Goal: Information Seeking & Learning: Check status

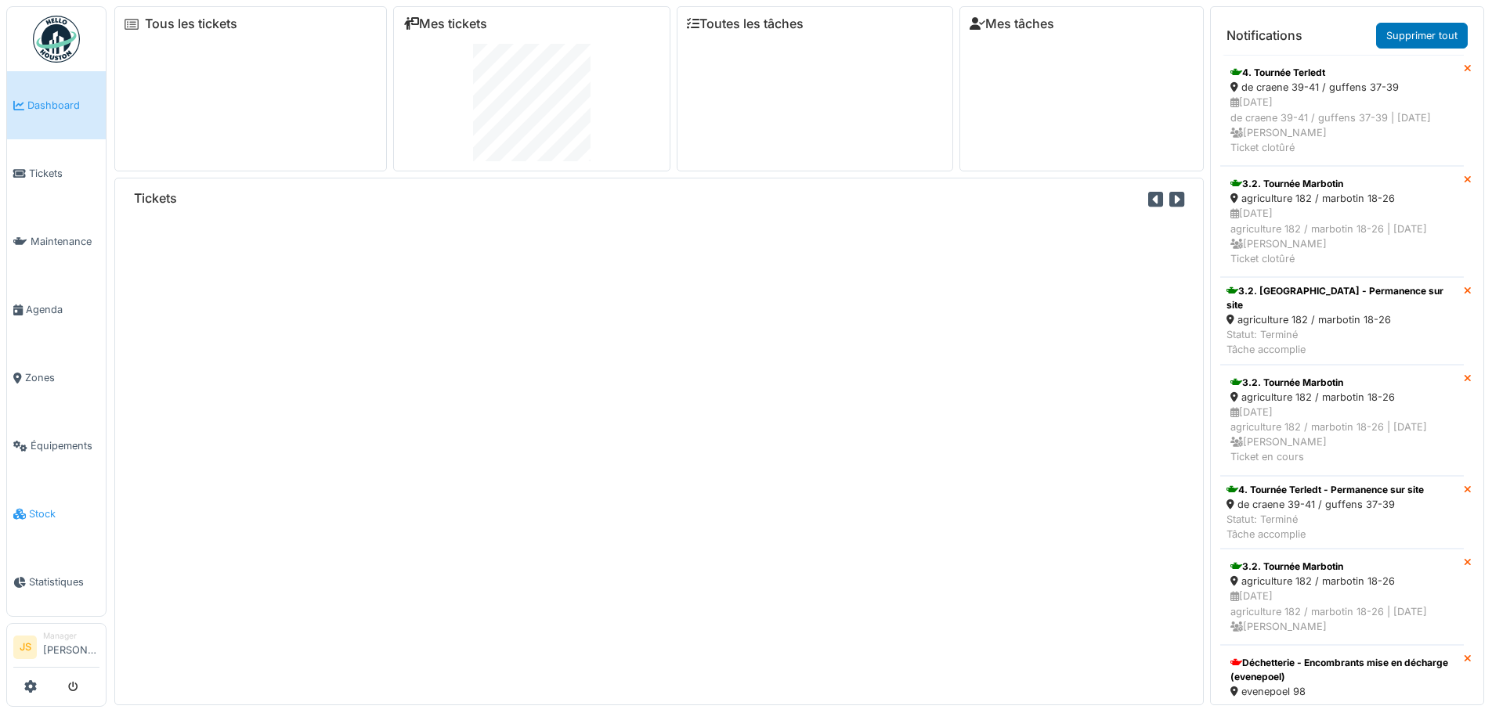
click at [46, 507] on span "Stock" at bounding box center [64, 514] width 70 height 15
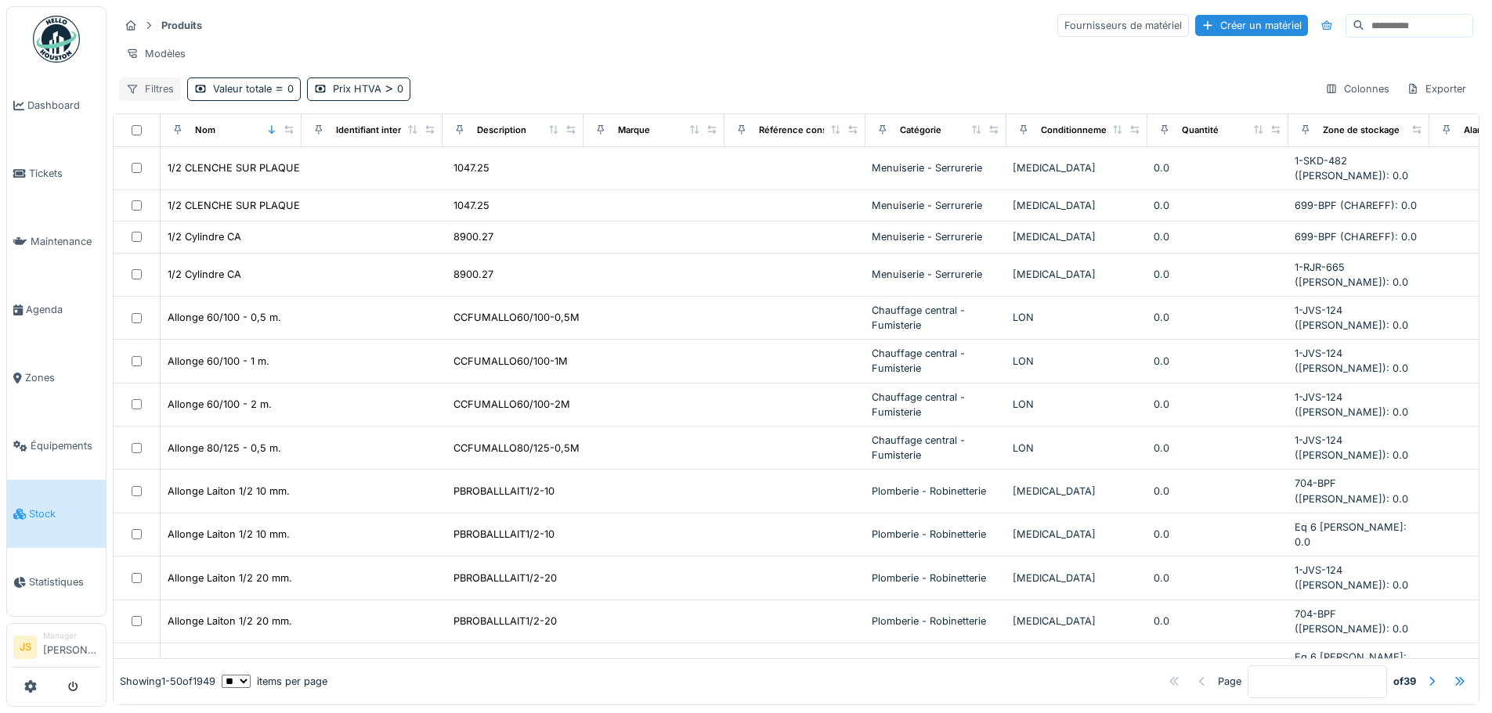
click at [162, 100] on div "Filtres" at bounding box center [150, 89] width 62 height 23
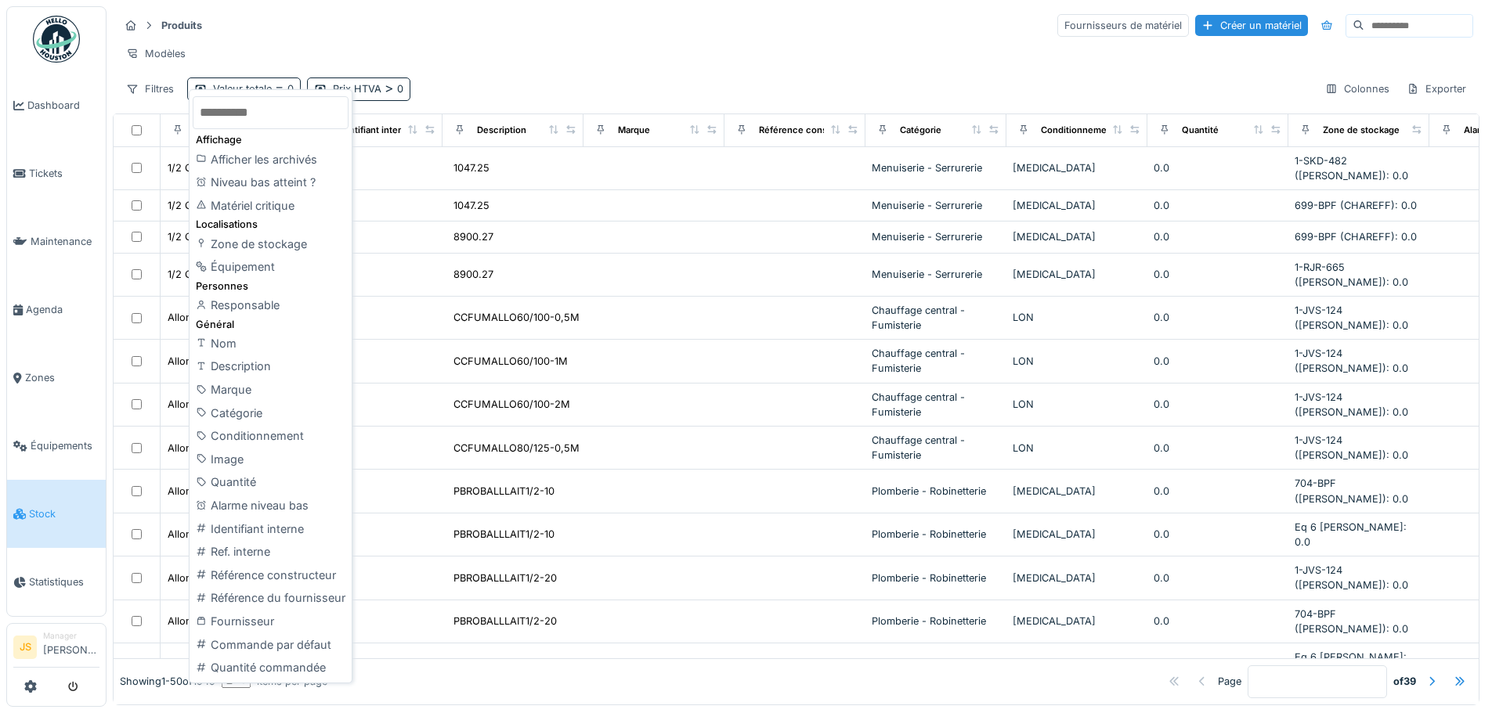
click at [273, 107] on input "text" at bounding box center [271, 112] width 156 height 33
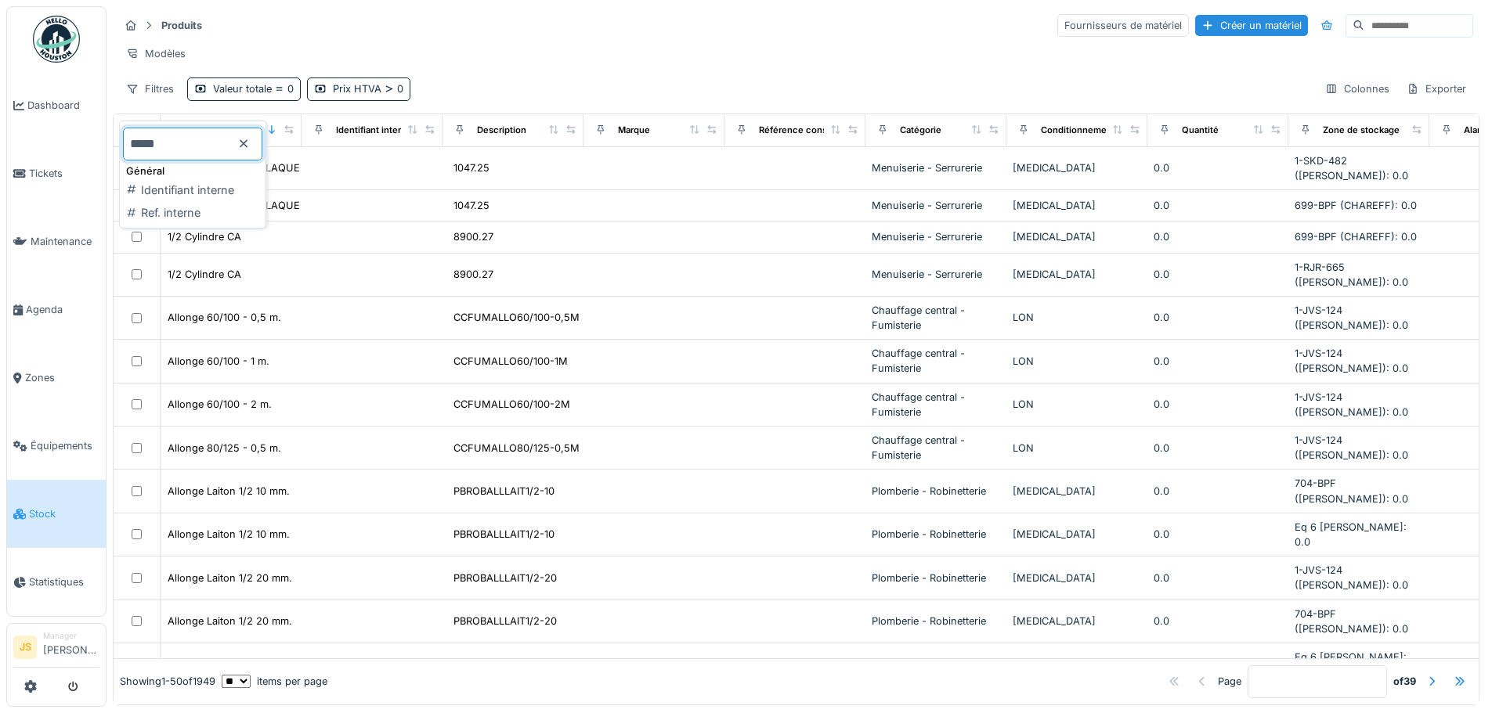
type input "*****"
click at [250, 146] on icon at bounding box center [243, 144] width 13 height 10
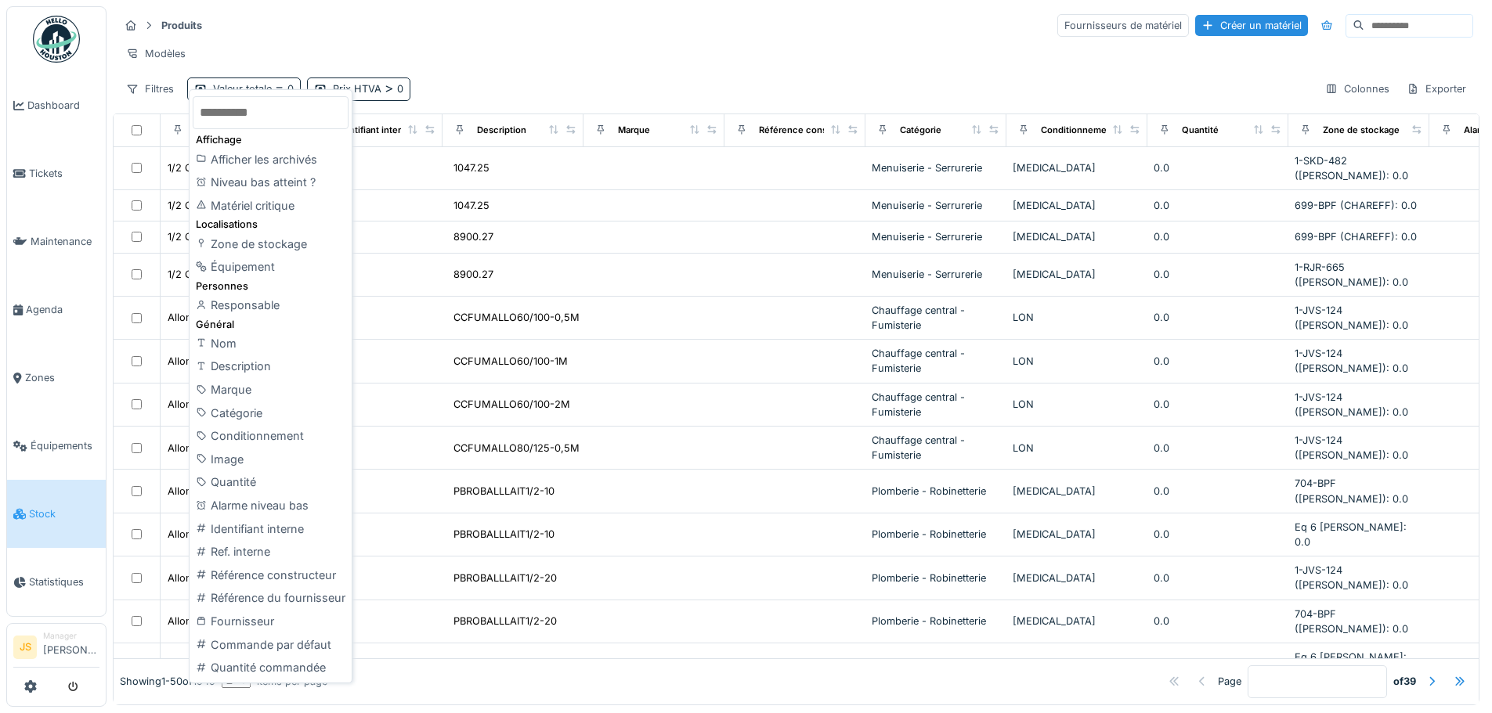
click at [249, 119] on input "text" at bounding box center [271, 112] width 156 height 33
click at [570, 52] on div "Modèles" at bounding box center [796, 53] width 1354 height 23
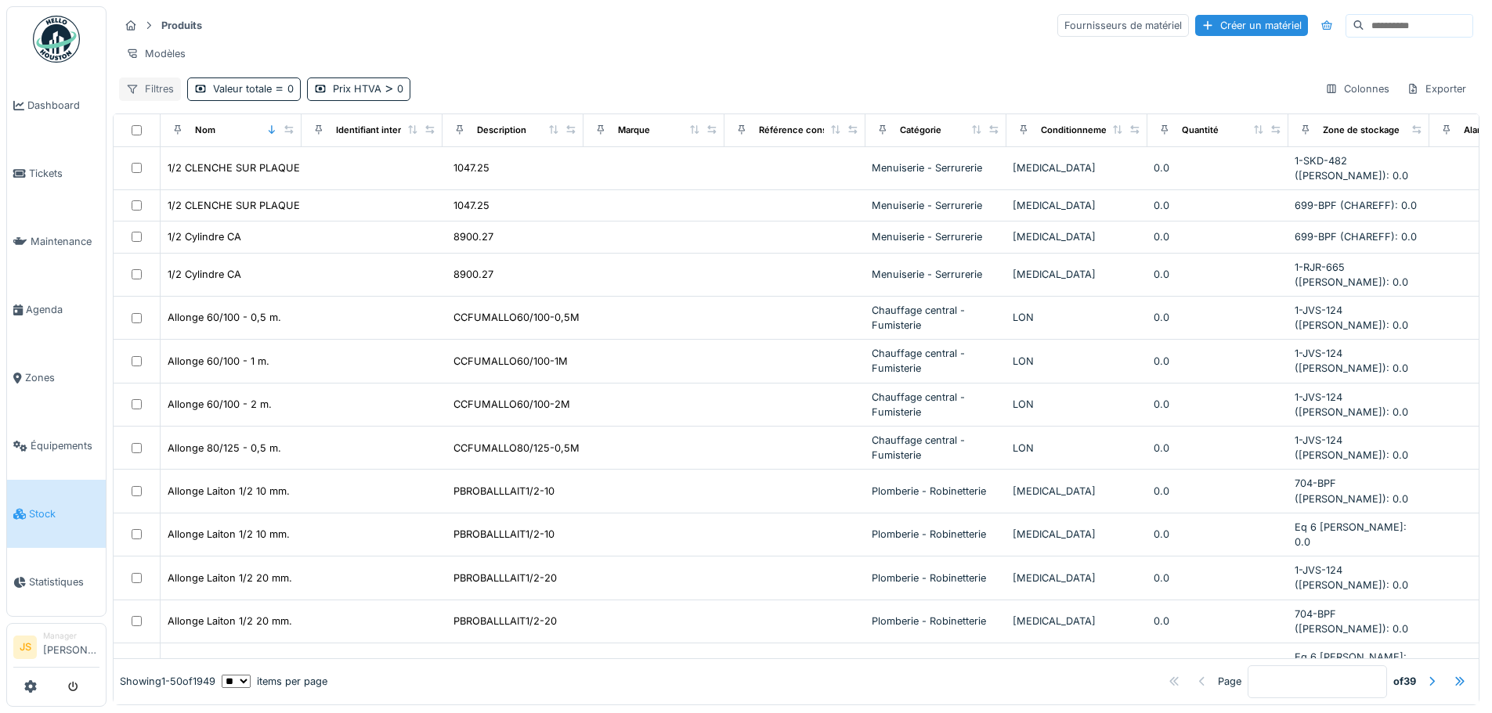
click at [164, 100] on div "Filtres" at bounding box center [150, 89] width 62 height 23
type input "****"
click at [182, 195] on div "Zone de stockage" at bounding box center [192, 190] width 139 height 23
click at [507, 96] on div "Zone de stockage" at bounding box center [484, 88] width 85 height 15
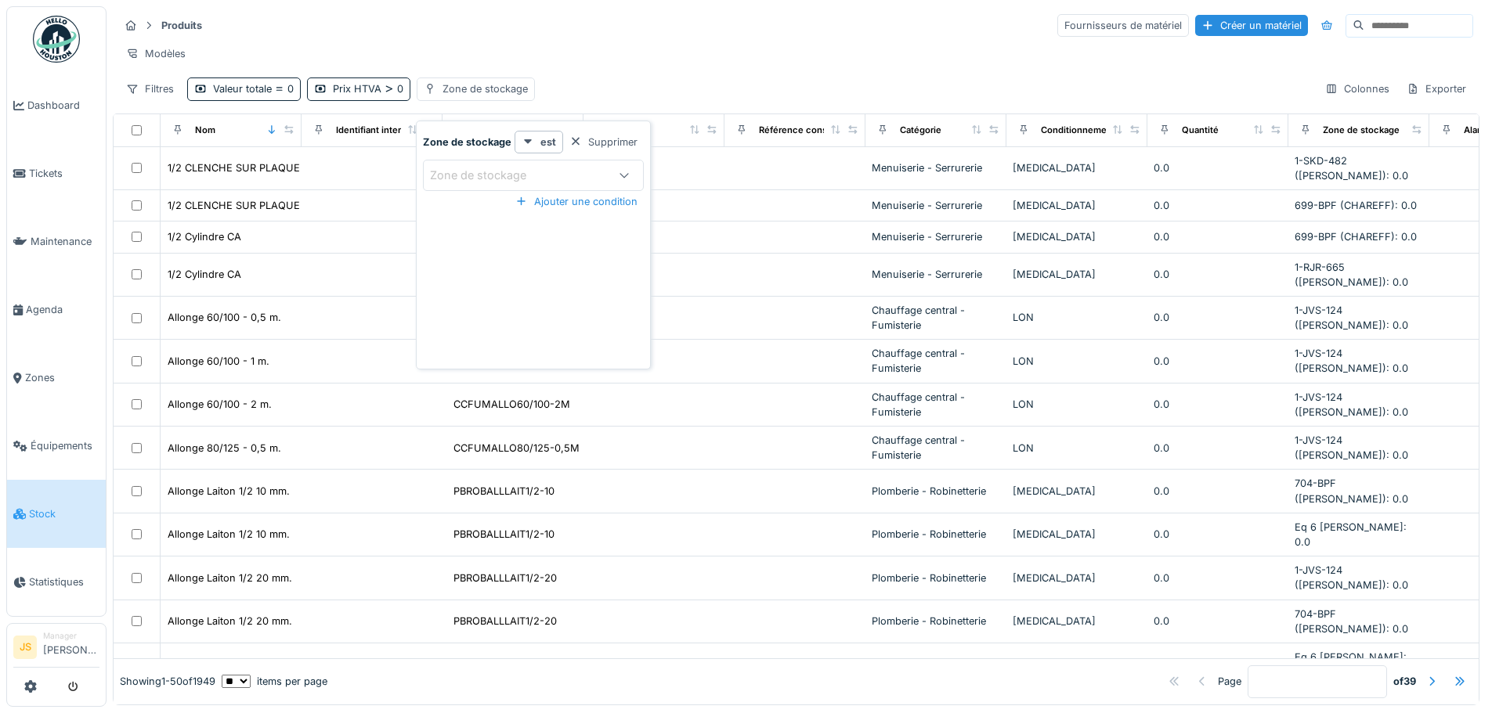
click at [516, 168] on div "Zone de stockage" at bounding box center [489, 175] width 118 height 17
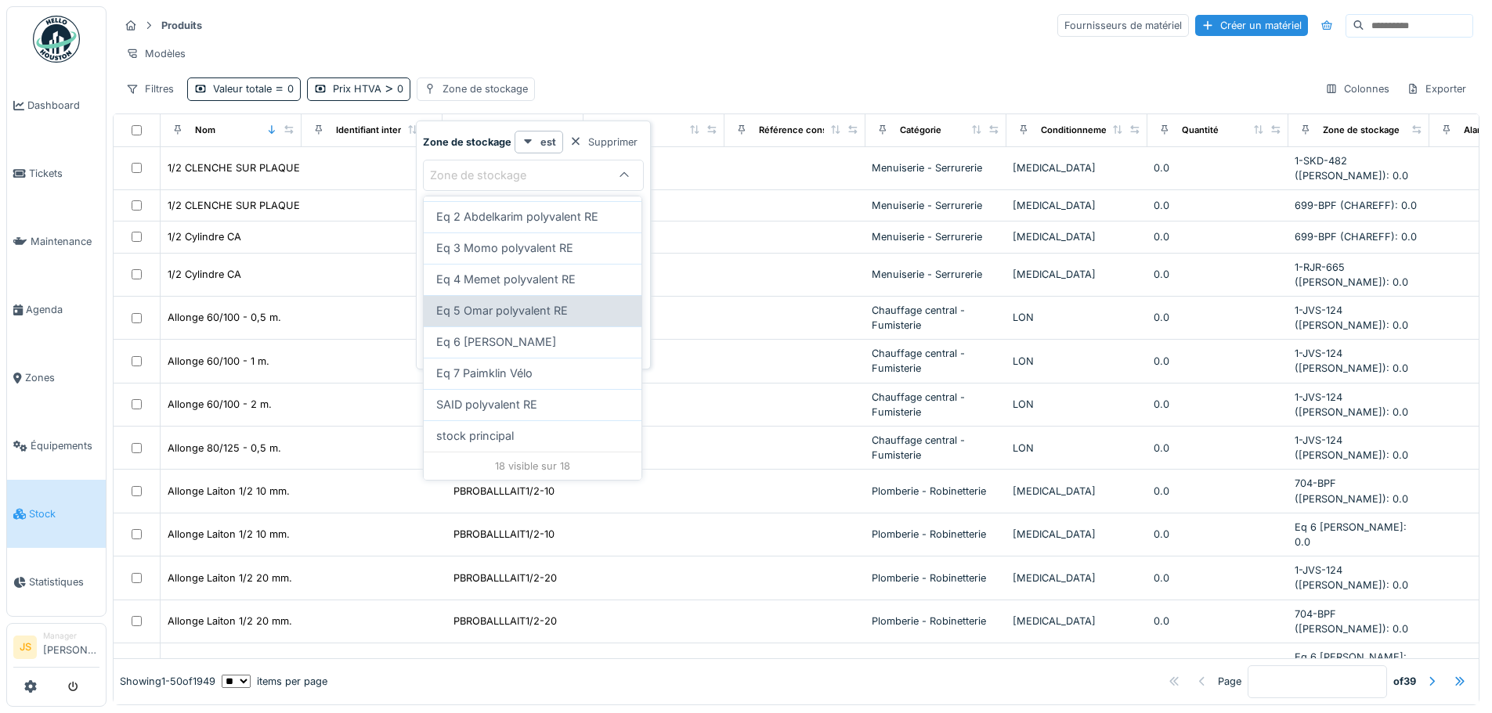
scroll to position [10, 0]
click at [542, 369] on div "Eq 7 Paimklin Vélo" at bounding box center [532, 373] width 193 height 17
type input "****"
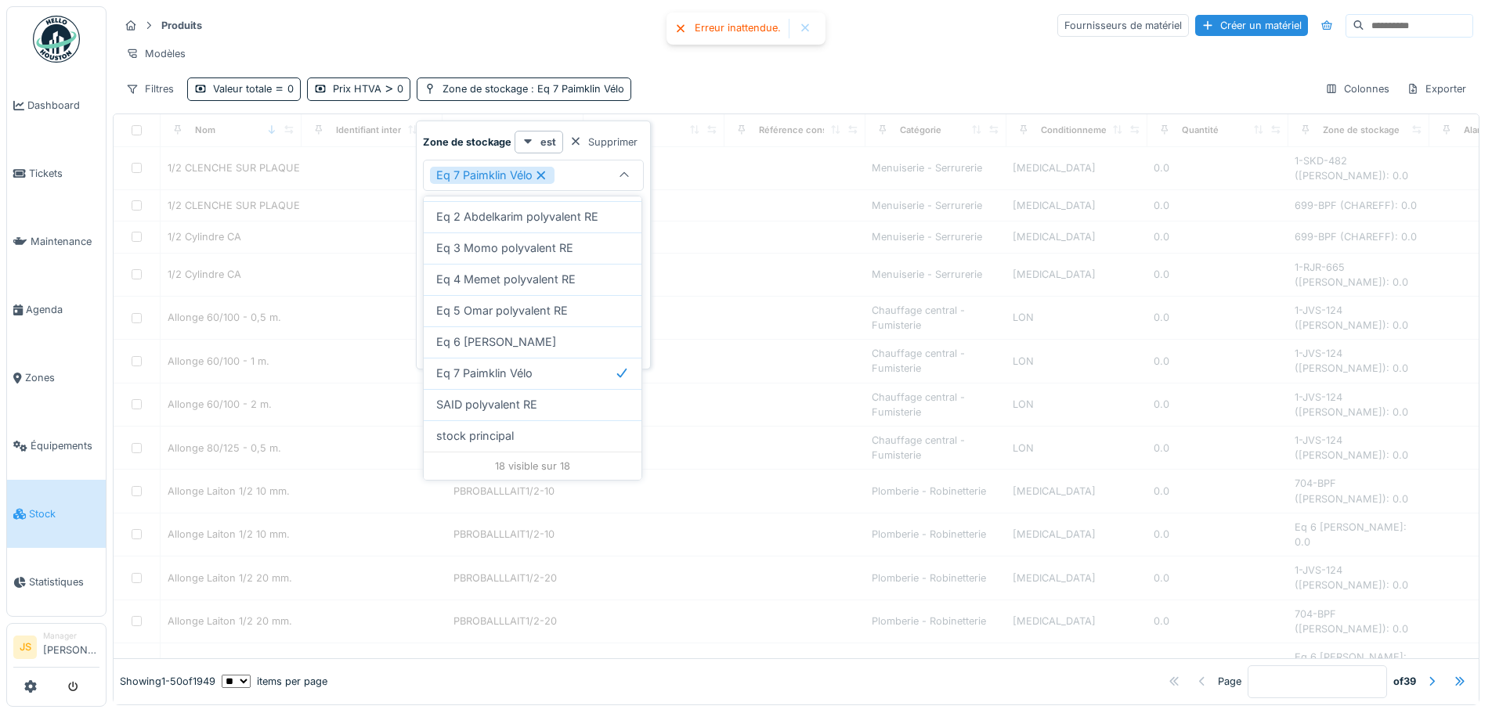
click at [694, 88] on div "Filtres Valeur totale 0 Prix HTVA 0 Zone de stockage : Eq 7 Paimklin Vélo Colon…" at bounding box center [796, 89] width 1354 height 23
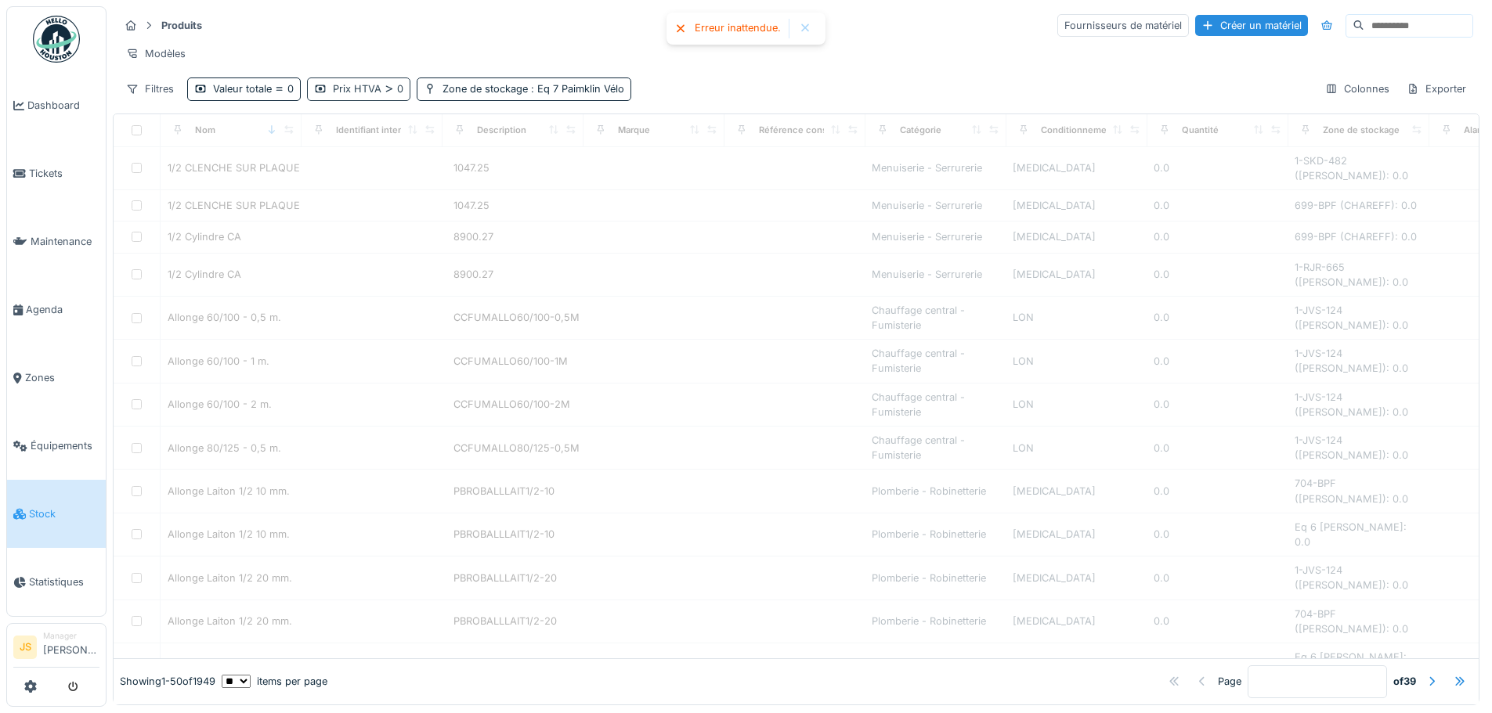
click at [379, 89] on div "Prix HTVA 0" at bounding box center [368, 88] width 70 height 15
click at [514, 132] on div "Supprimer" at bounding box center [513, 142] width 81 height 21
click at [238, 91] on div "Valeur totale 0" at bounding box center [253, 88] width 81 height 15
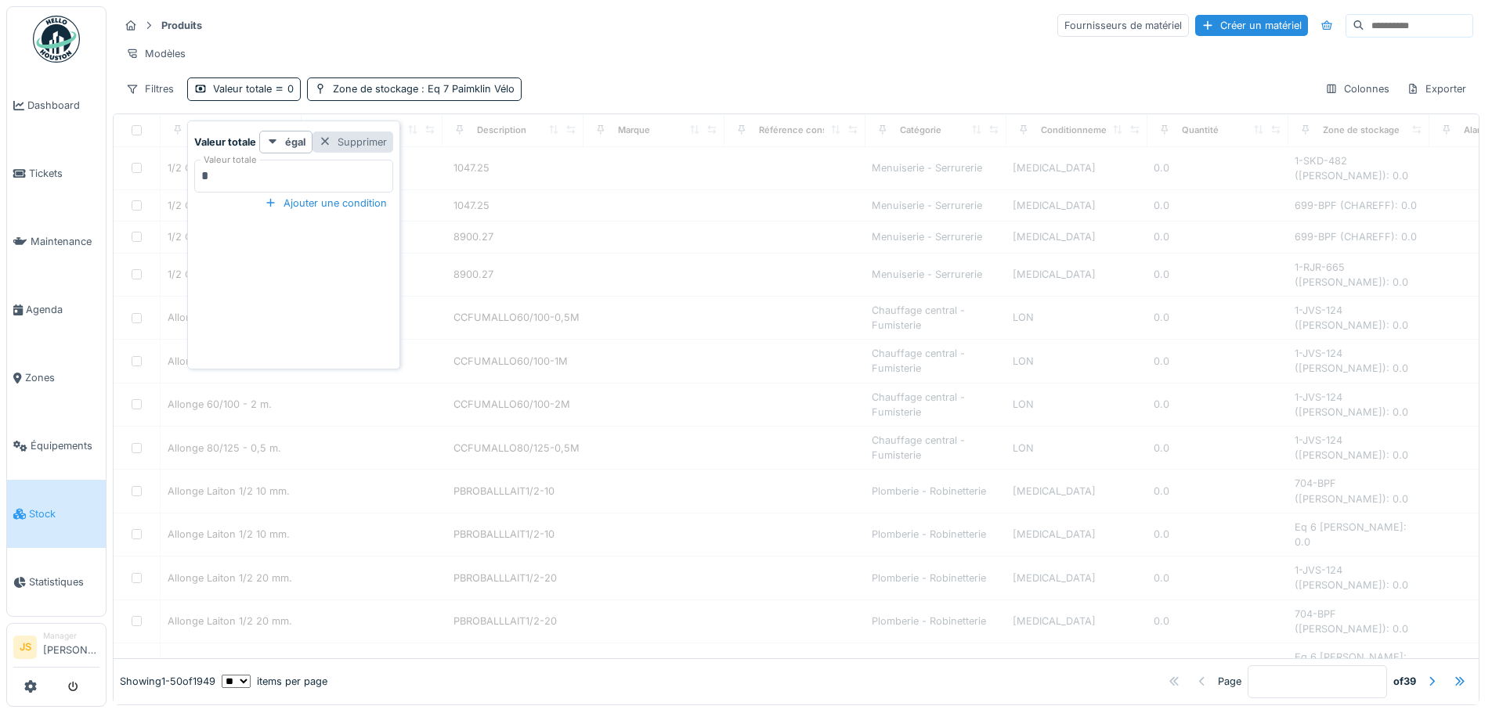
click at [380, 135] on div "Supprimer" at bounding box center [352, 142] width 81 height 21
click at [356, 88] on span ": Eq 7 Paimklin Vélo" at bounding box center [346, 89] width 96 height 12
click at [667, 83] on div "Filtres Zone de stockage : Eq 7 Paimklin Vélo Colonnes Exporter" at bounding box center [796, 89] width 1354 height 23
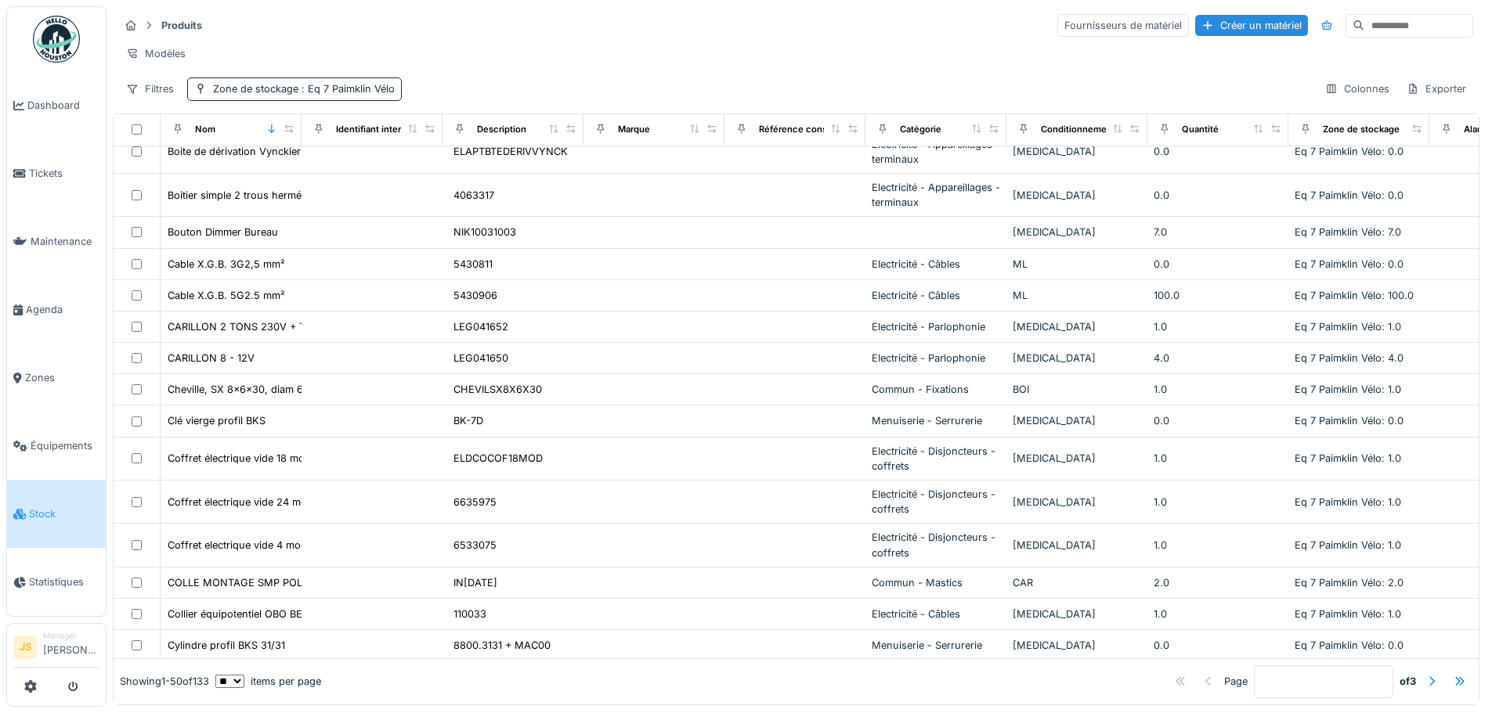
scroll to position [392, 0]
click at [1374, 15] on input at bounding box center [1418, 26] width 108 height 22
paste input "*********"
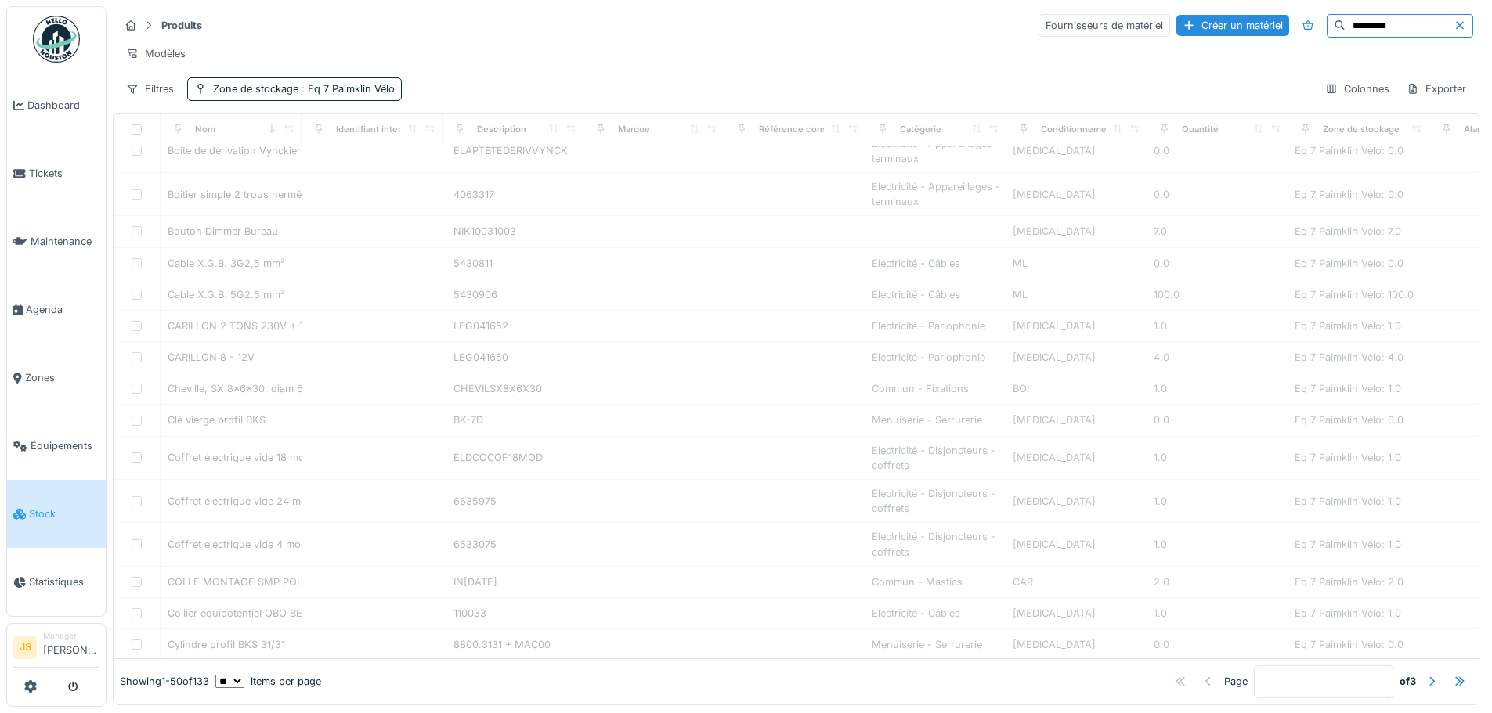
scroll to position [0, 0]
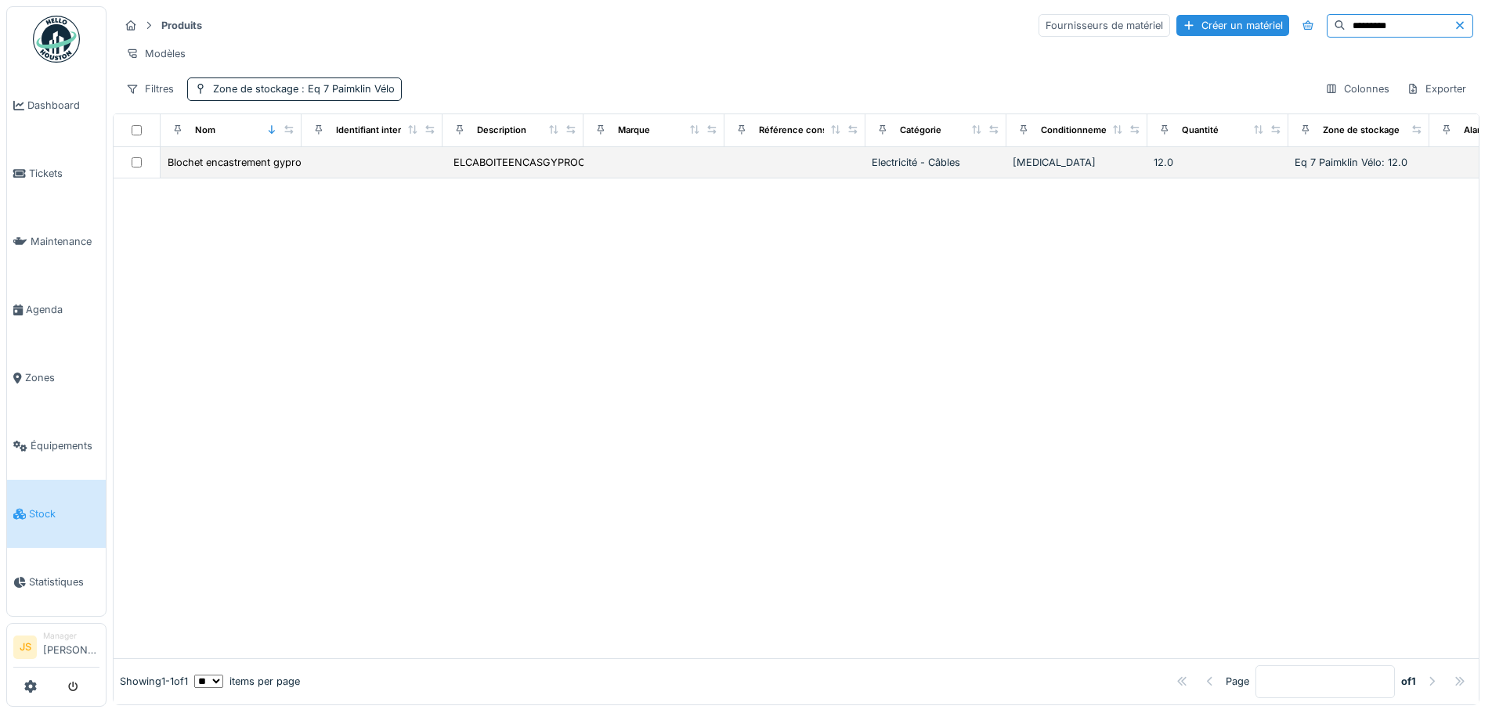
click at [1198, 157] on div "12.0" at bounding box center [1218, 162] width 128 height 15
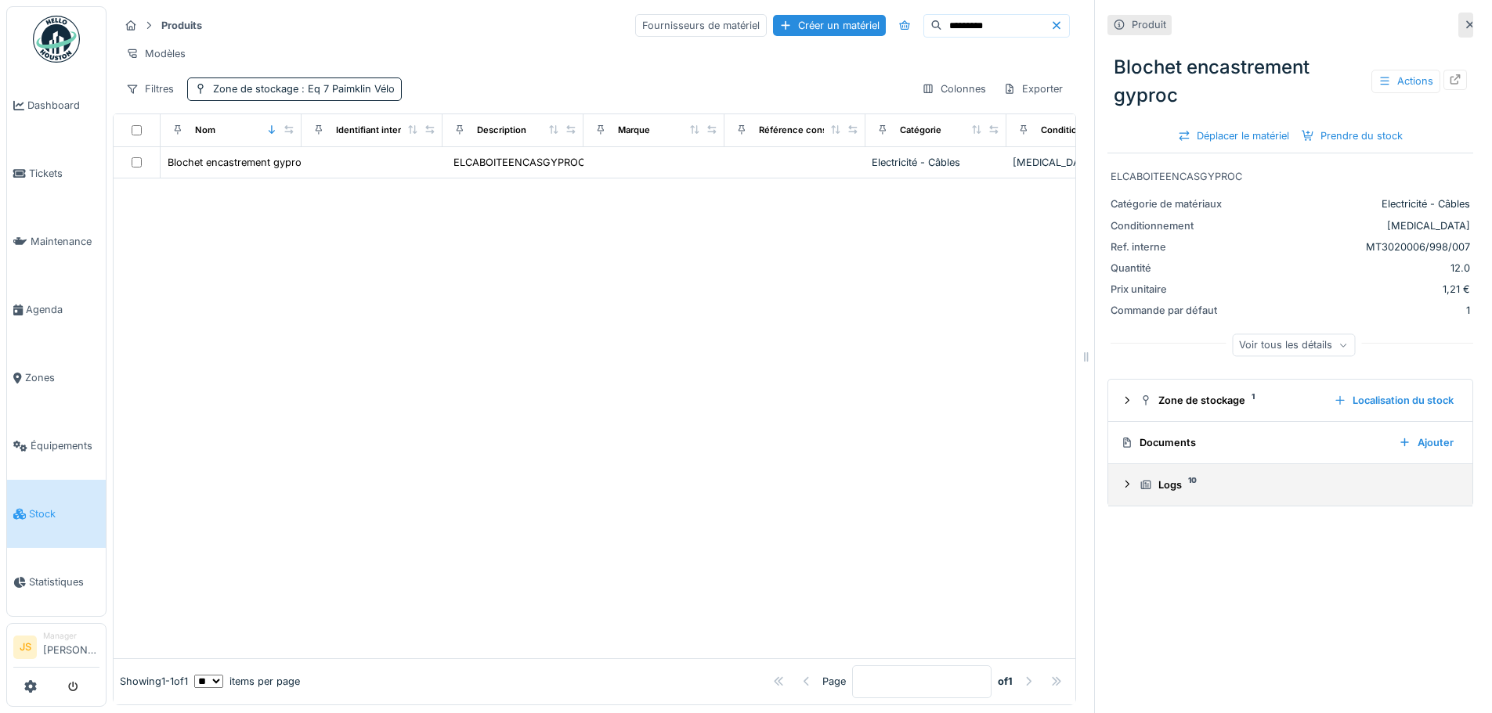
click at [1125, 481] on icon at bounding box center [1127, 484] width 4 height 7
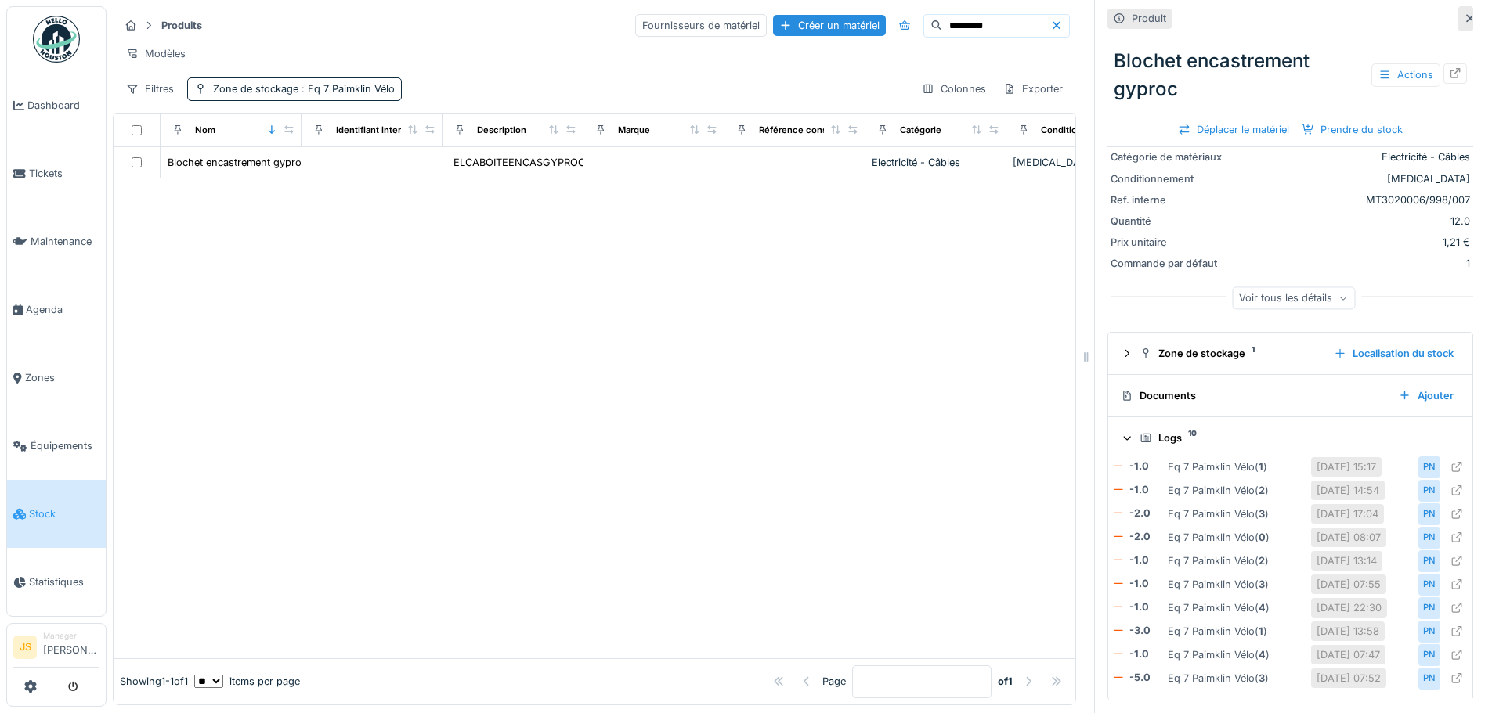
scroll to position [12, 0]
click at [1464, 13] on icon at bounding box center [1470, 18] width 13 height 10
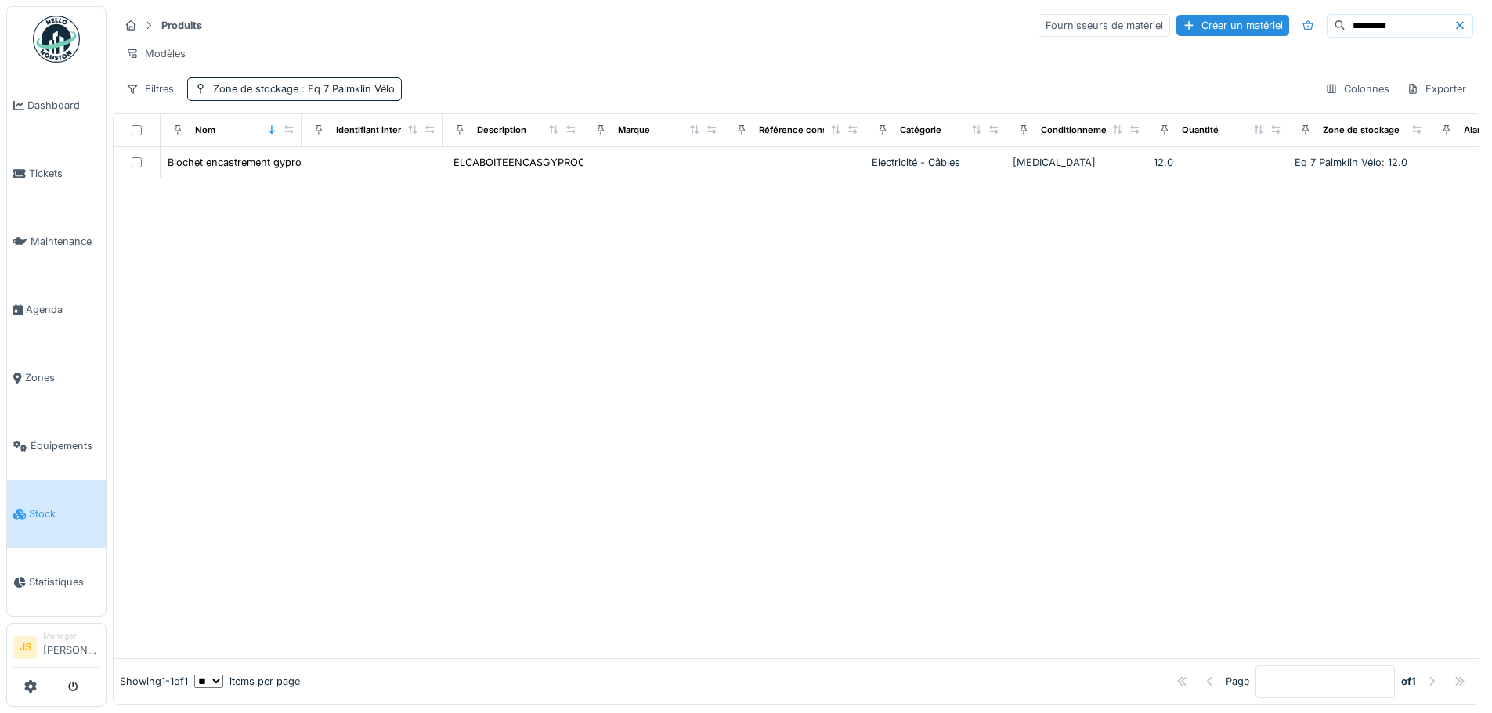
scroll to position [10, 0]
click at [1367, 24] on input "*********" at bounding box center [1399, 26] width 108 height 22
paste input
type input "*********"
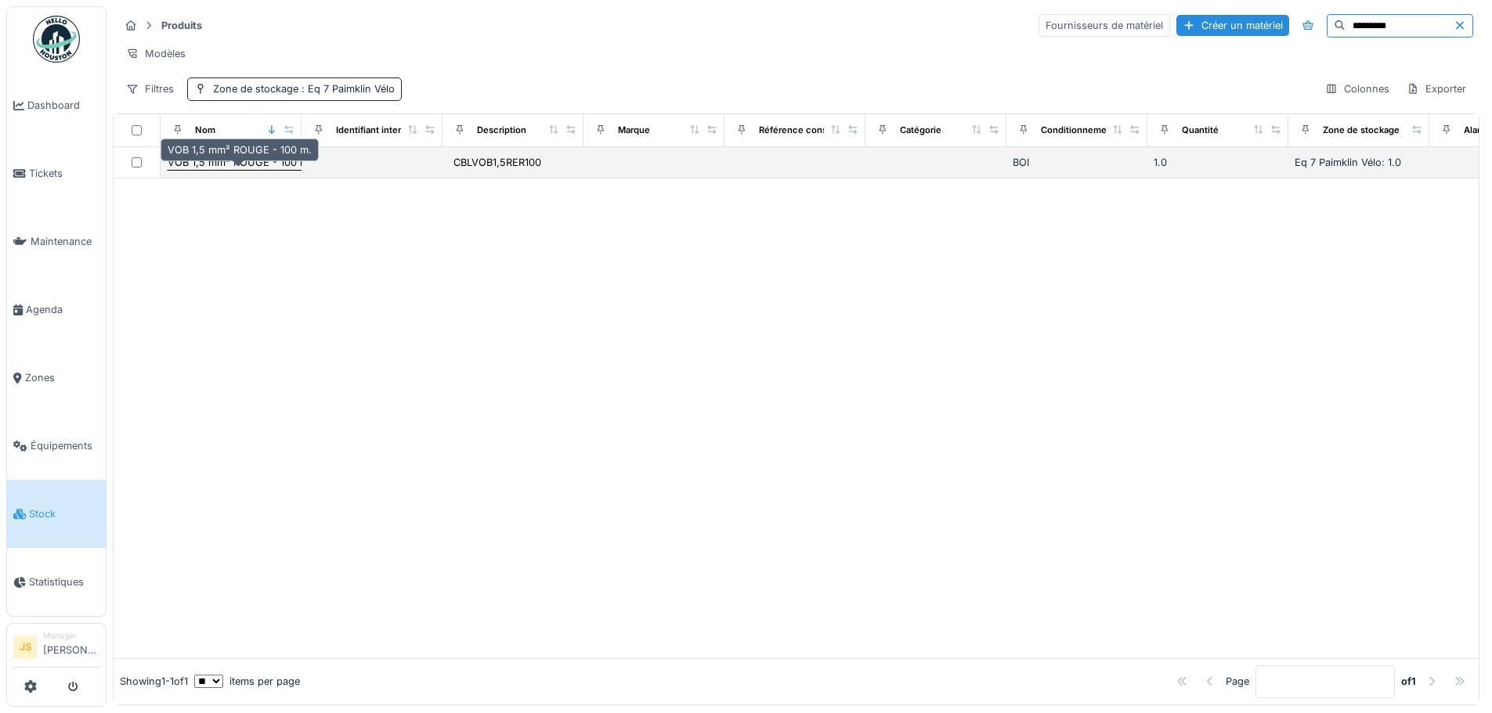
click at [186, 163] on div "VOB 1,5 mm² ROUGE - 100 m." at bounding box center [240, 162] width 144 height 15
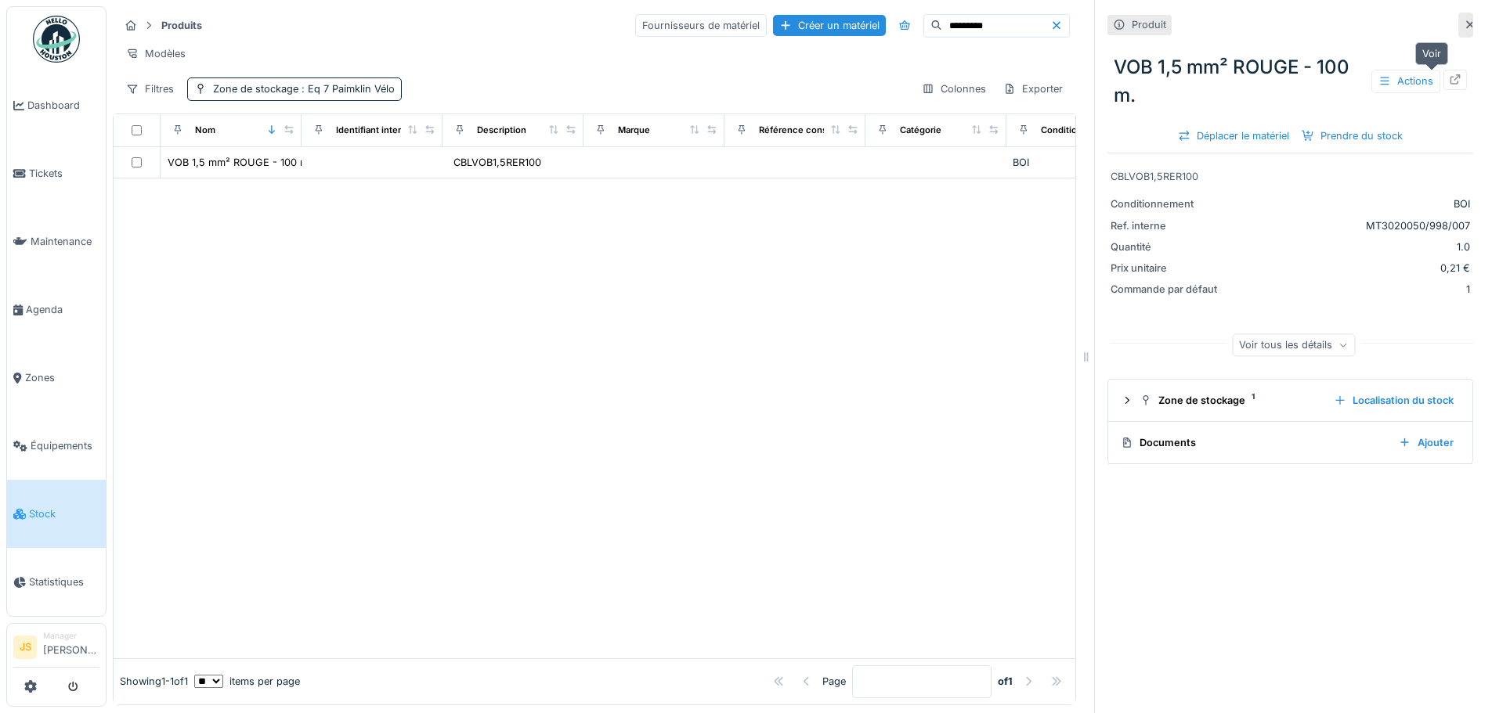
click at [1449, 75] on icon at bounding box center [1455, 79] width 13 height 10
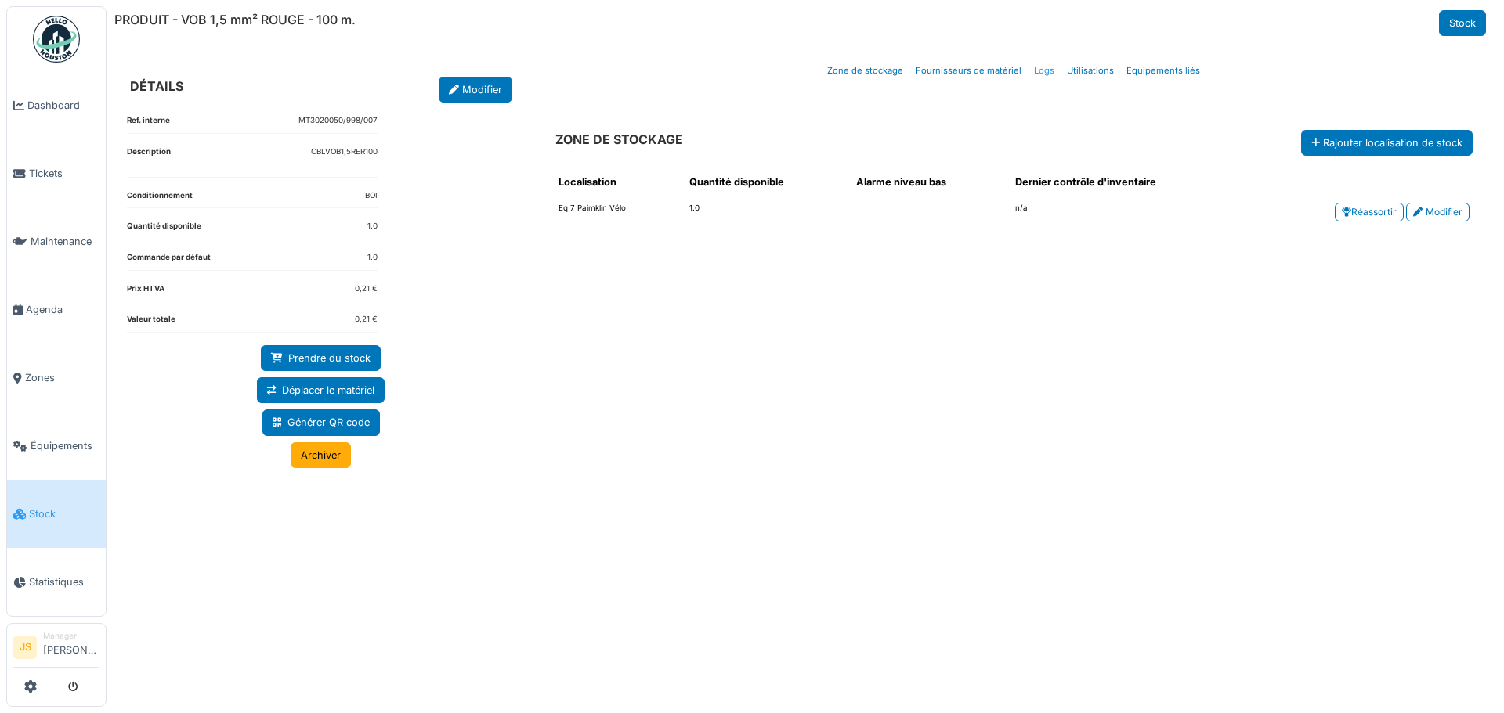
click at [1048, 73] on link "Logs" at bounding box center [1043, 70] width 33 height 37
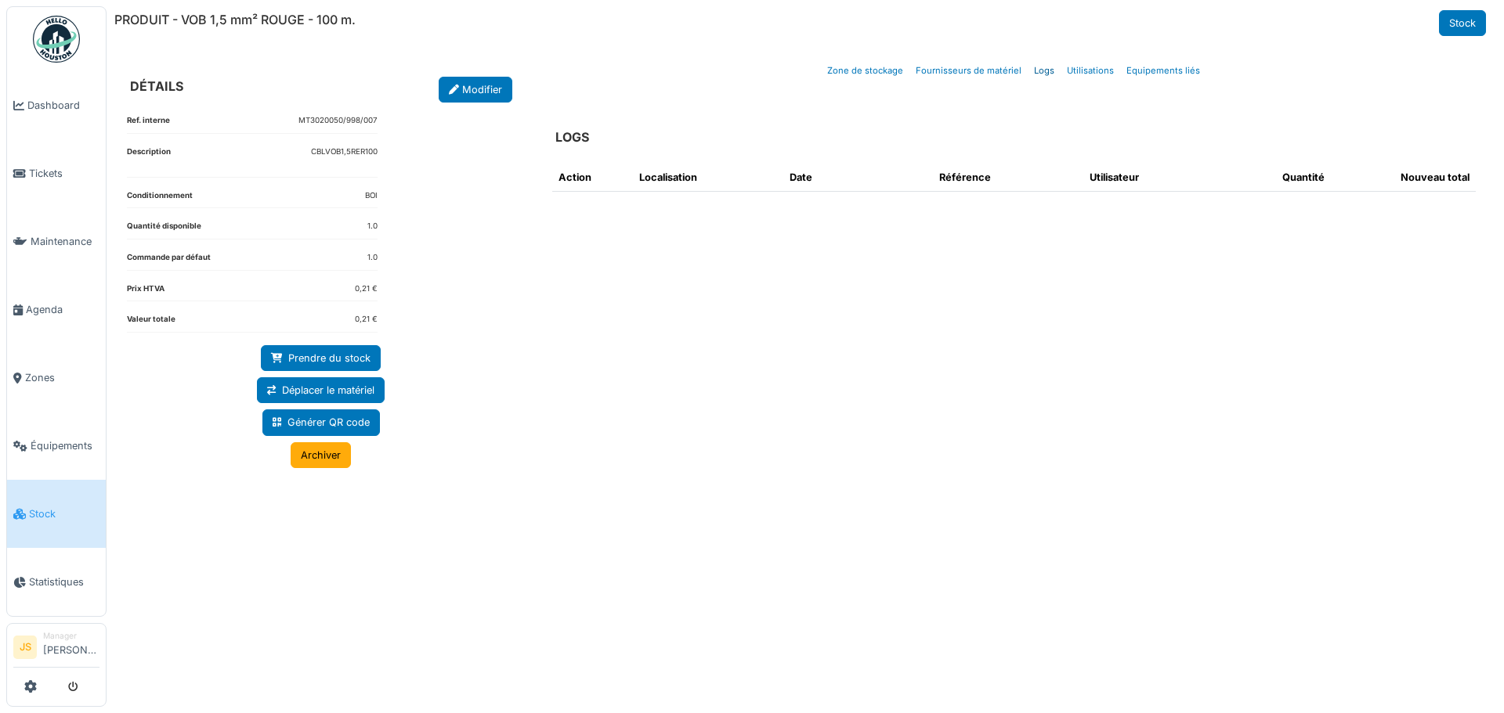
click at [1048, 73] on link "Logs" at bounding box center [1043, 70] width 33 height 37
